Goal: Transaction & Acquisition: Purchase product/service

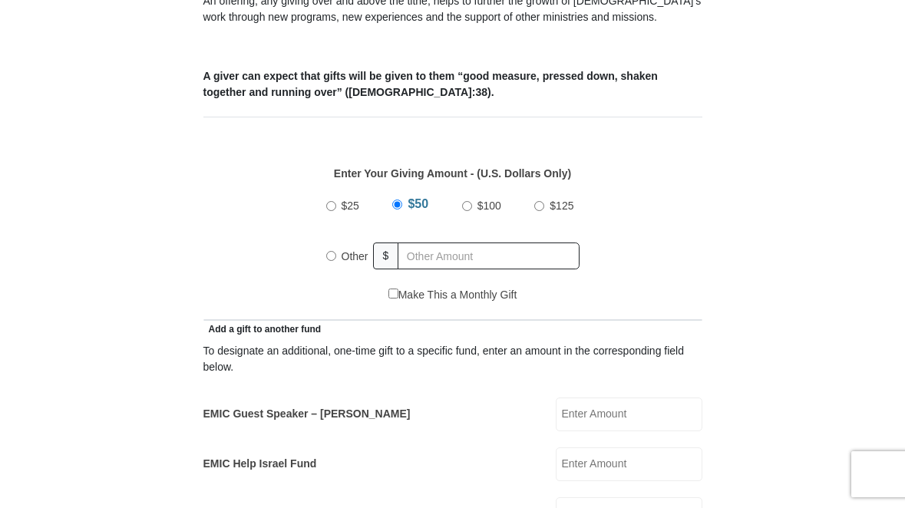
scroll to position [595, 0]
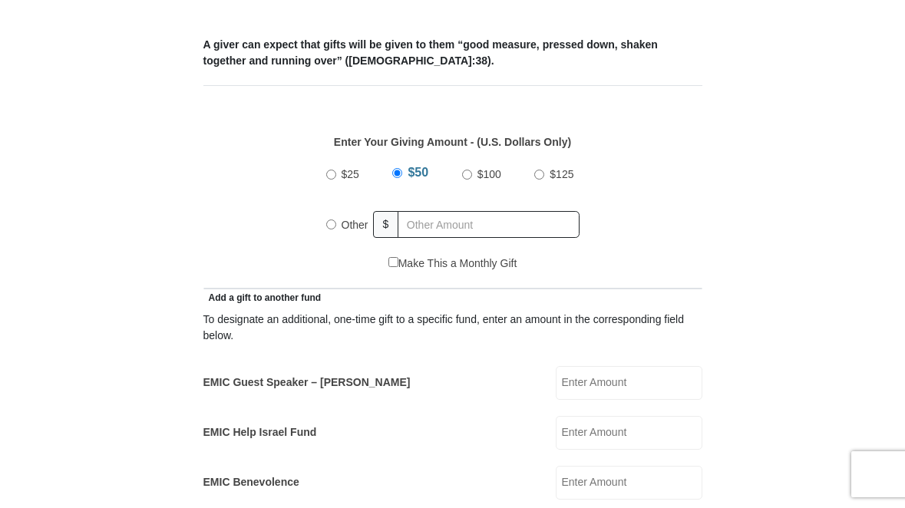
click at [326, 226] on input "Other" at bounding box center [331, 224] width 10 height 10
radio input "true"
type input "10.00"
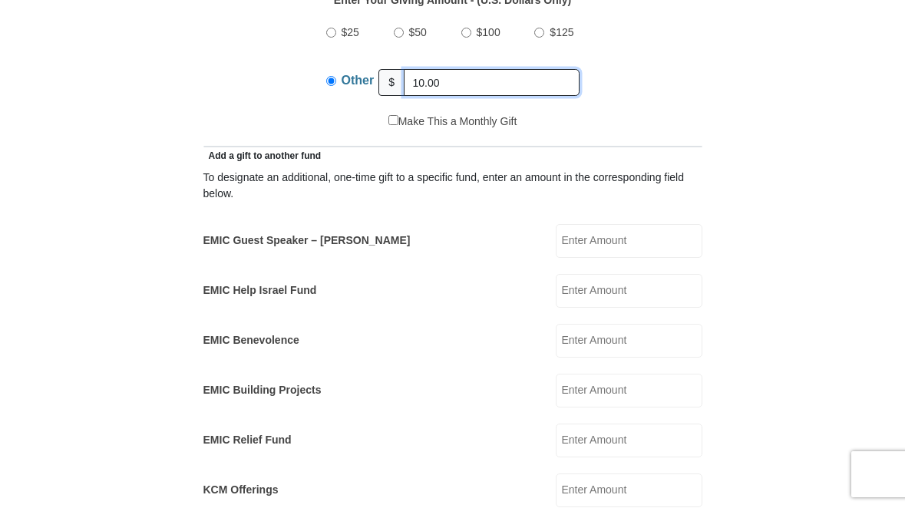
scroll to position [750, 0]
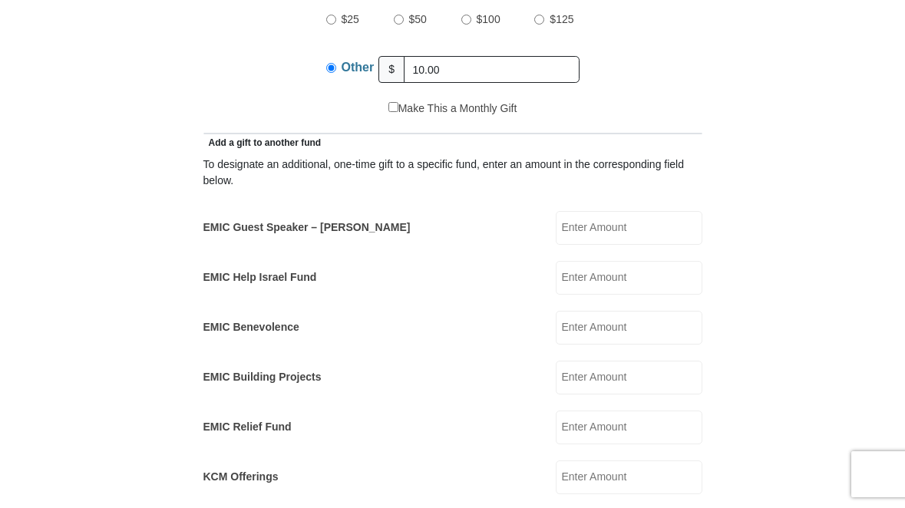
click at [585, 228] on input "EMIC Guest Speaker – Mike Evans" at bounding box center [628, 228] width 147 height 34
type input "10.00"
drag, startPoint x: 446, startPoint y: 65, endPoint x: 366, endPoint y: 70, distance: 79.9
click at [366, 70] on div "Other $ 10.00" at bounding box center [452, 70] width 253 height 38
drag, startPoint x: 438, startPoint y: 71, endPoint x: 390, endPoint y: 72, distance: 48.4
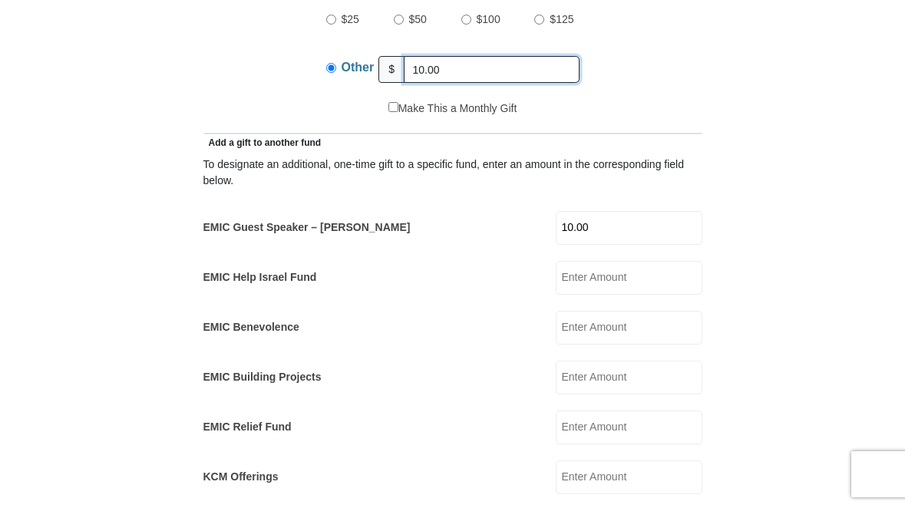
click at [390, 72] on div "Other $ 10.00" at bounding box center [452, 70] width 253 height 38
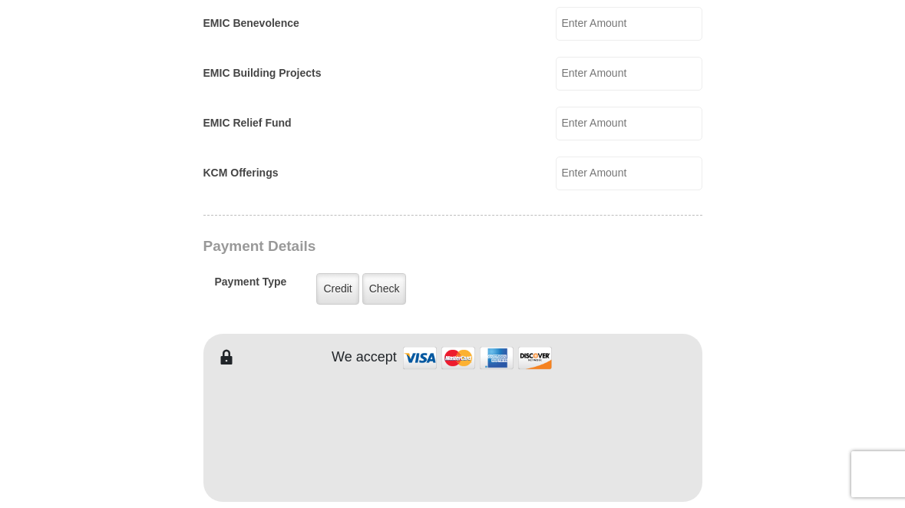
scroll to position [1055, 0]
click at [331, 288] on label "Credit" at bounding box center [337, 287] width 42 height 31
click at [0, 0] on input "Credit" at bounding box center [0, 0] width 0 height 0
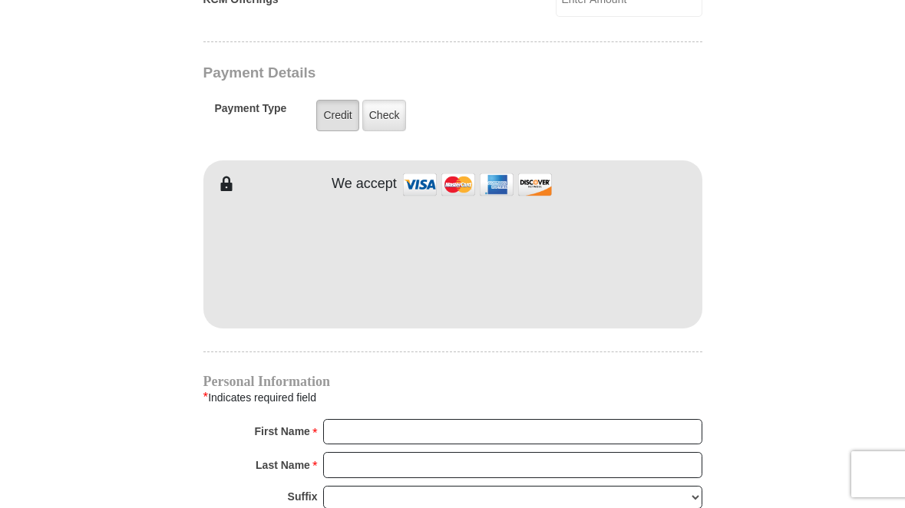
scroll to position [1275, 0]
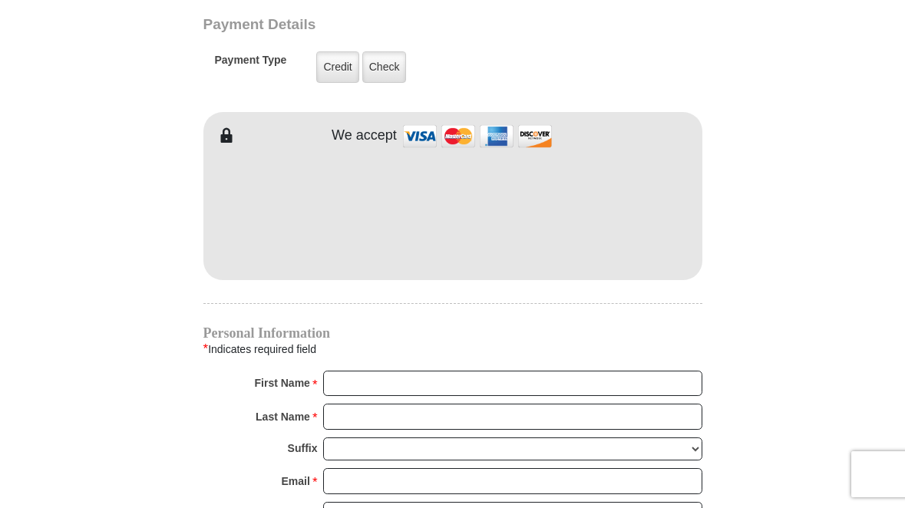
click at [374, 332] on h4 "Personal Information" at bounding box center [452, 333] width 499 height 12
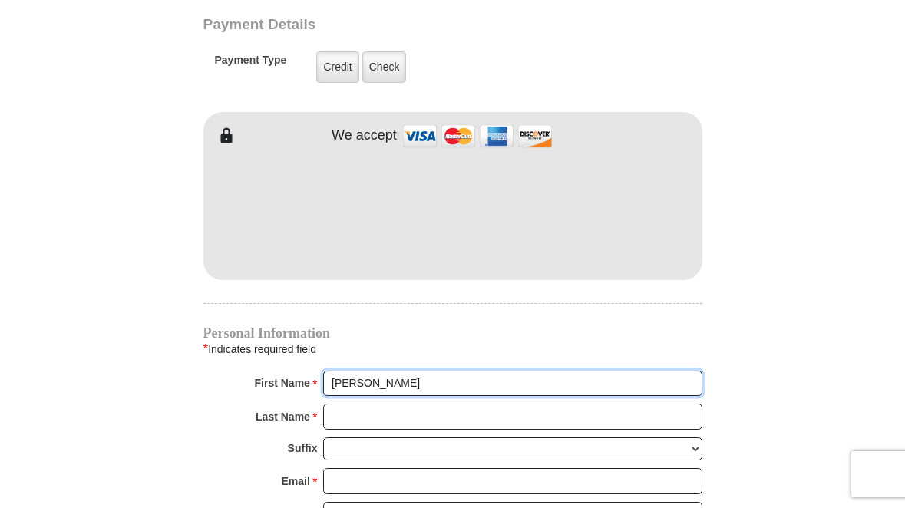
type input "Lisa"
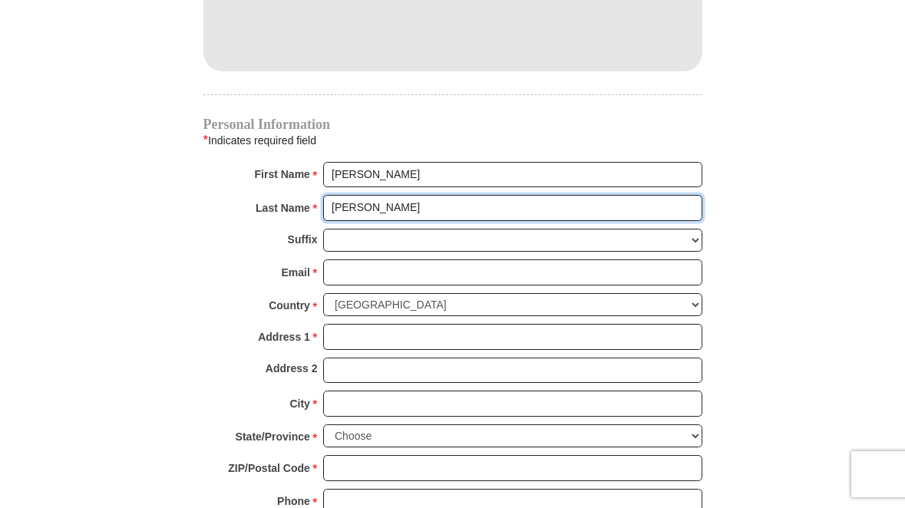
scroll to position [1515, 0]
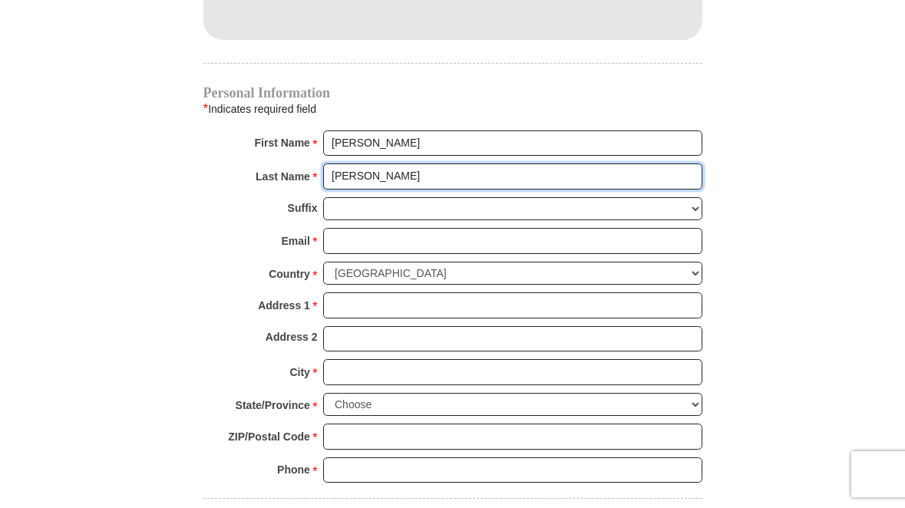
type input "Garrison"
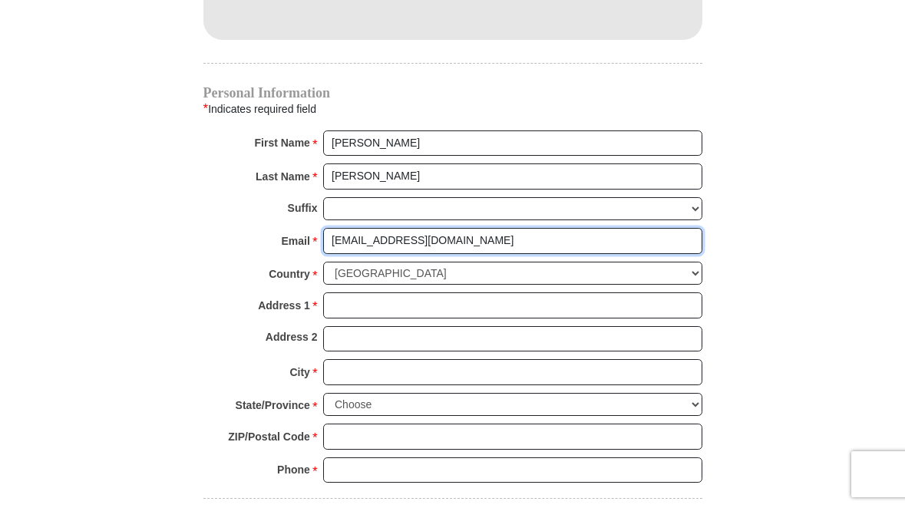
type input "lisagarrison@me.com"
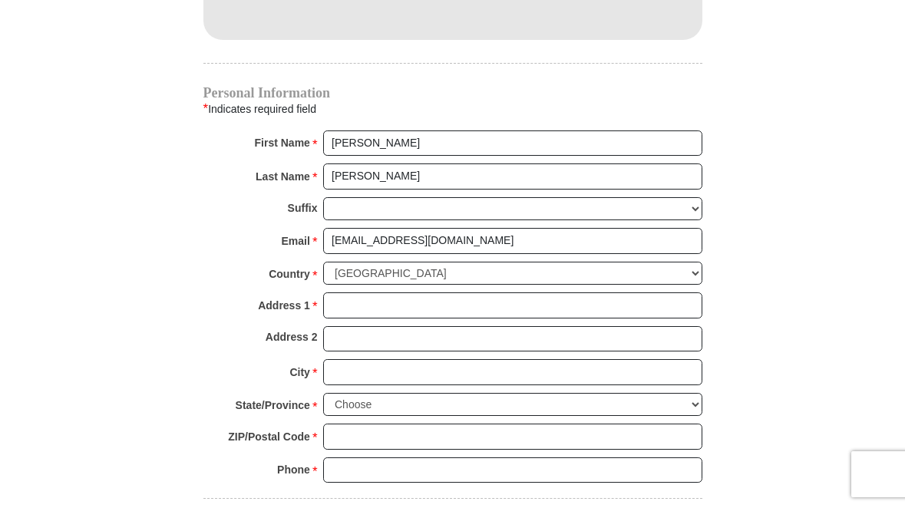
click at [242, 262] on div "Country * United States of America Canada Antigua and Barbuda Argentina Armenia…" at bounding box center [452, 277] width 499 height 31
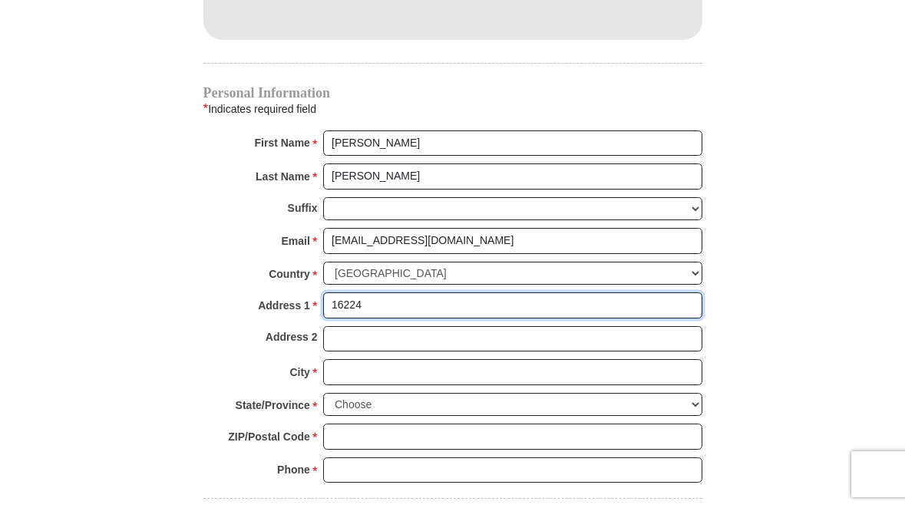
type input "16224"
type input "16224 Outlook Shore Aly"
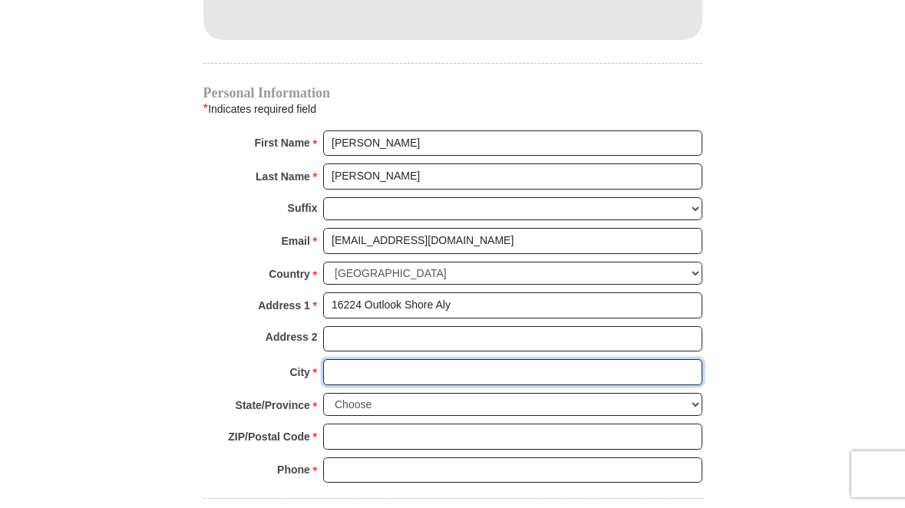
type input "Winter Garden"
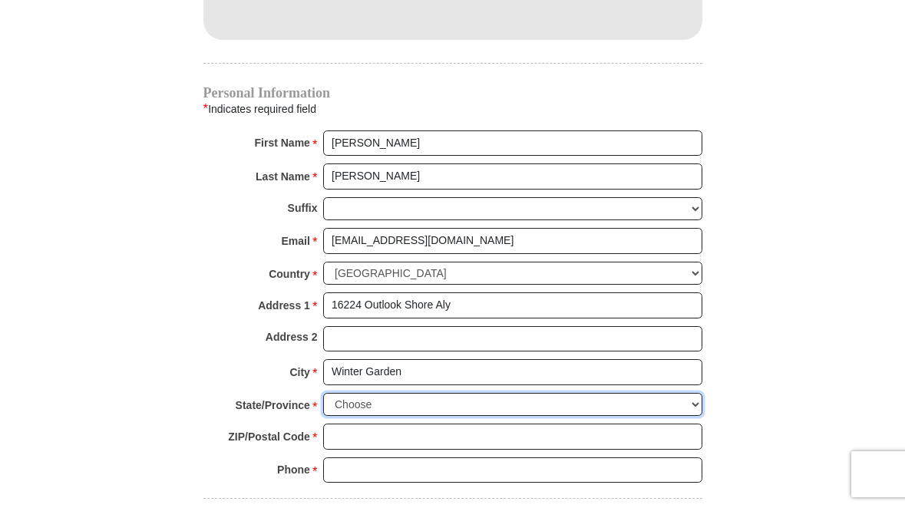
select select "FL"
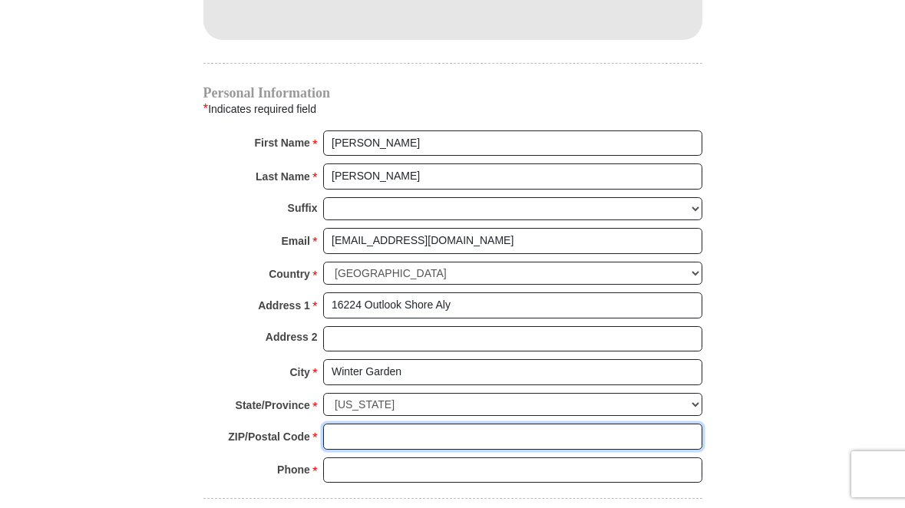
type input "34787"
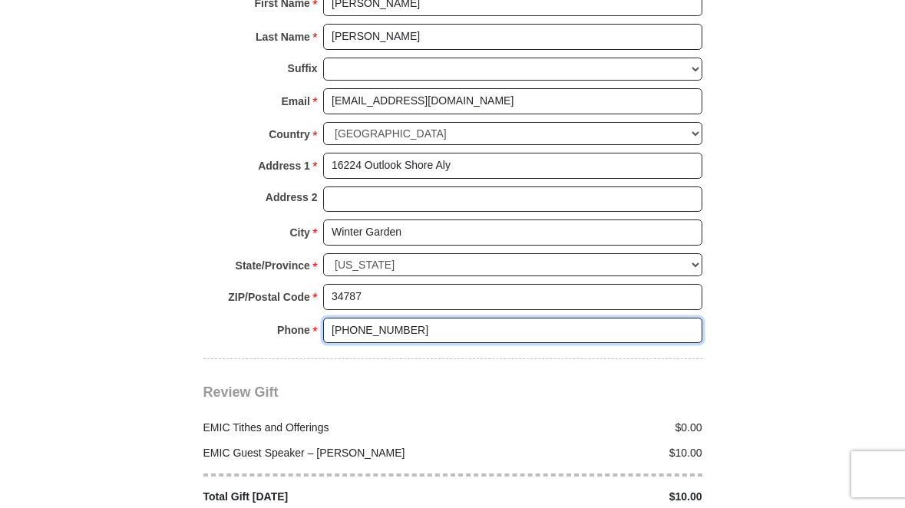
scroll to position [1656, 0]
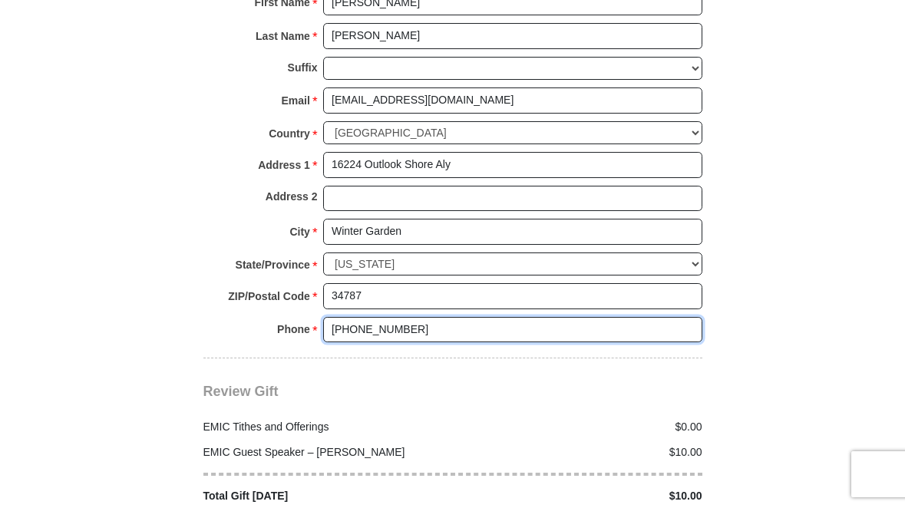
type input "407-443-1969"
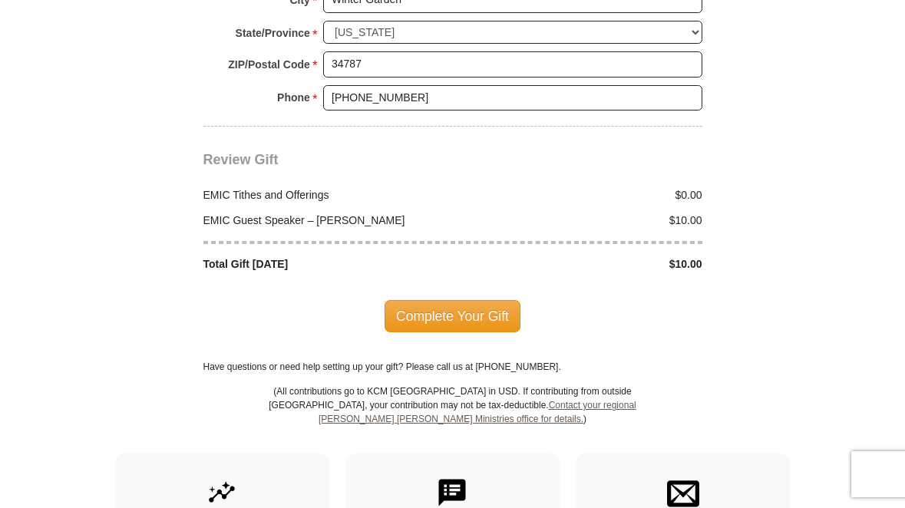
scroll to position [1900, 0]
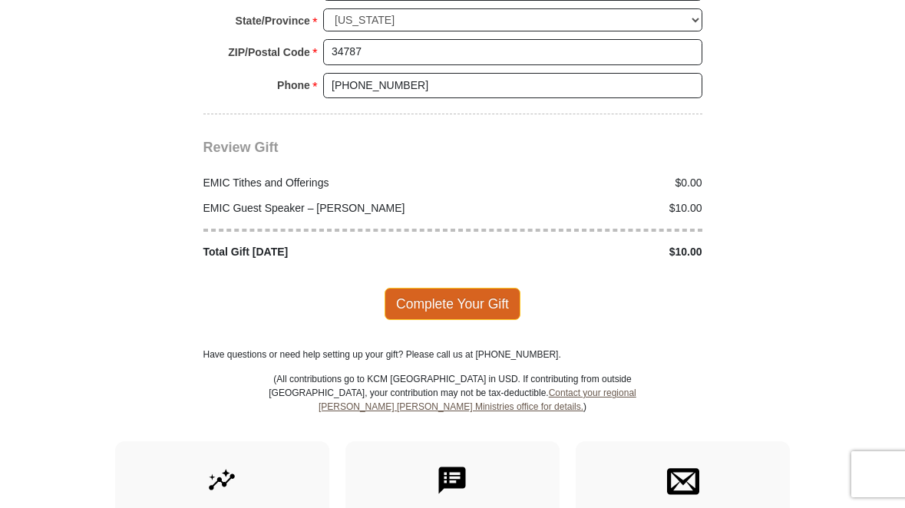
click at [420, 288] on span "Complete Your Gift" at bounding box center [452, 304] width 136 height 32
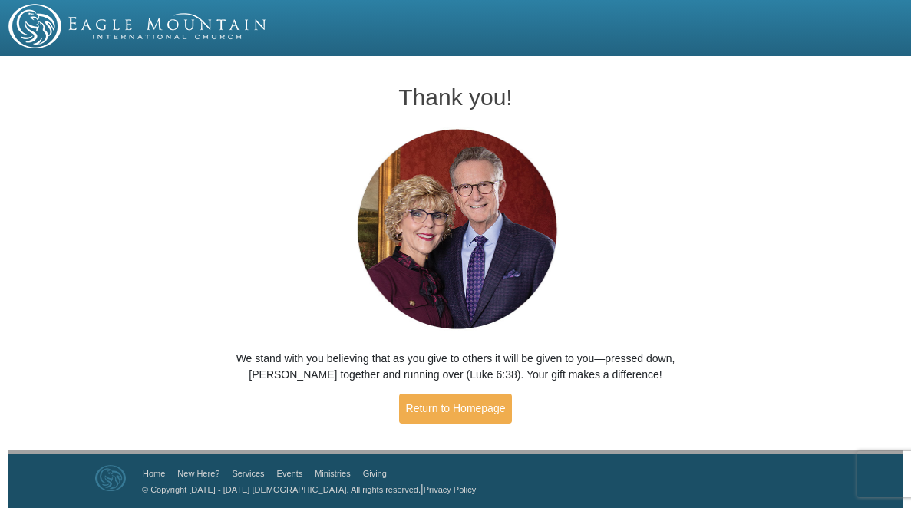
click at [148, 22] on img at bounding box center [137, 26] width 259 height 44
click at [30, 25] on img at bounding box center [137, 26] width 259 height 44
